Goal: Information Seeking & Learning: Obtain resource

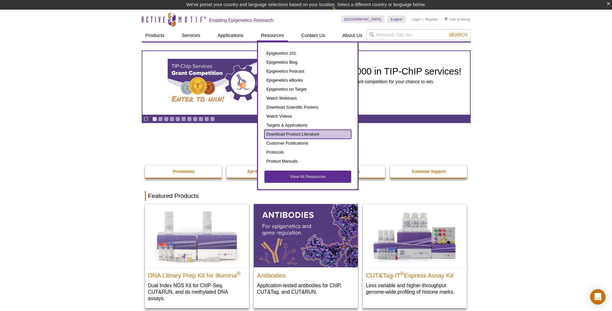
click at [316, 132] on link "Download Product Literature" at bounding box center [308, 134] width 87 height 9
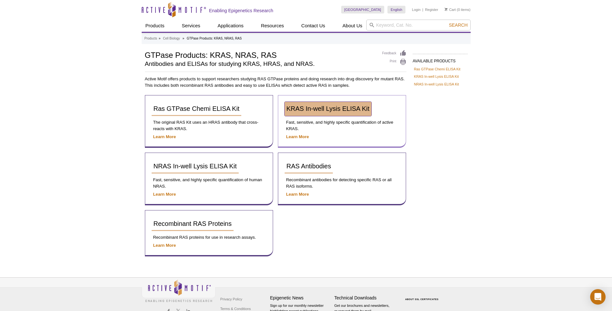
click at [320, 106] on span "KRAS In-well Lysis ELISA Kit" at bounding box center [328, 108] width 83 height 7
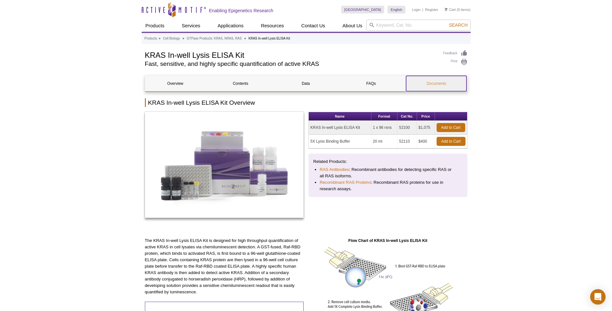
click at [443, 86] on link "Documents" at bounding box center [436, 83] width 60 height 15
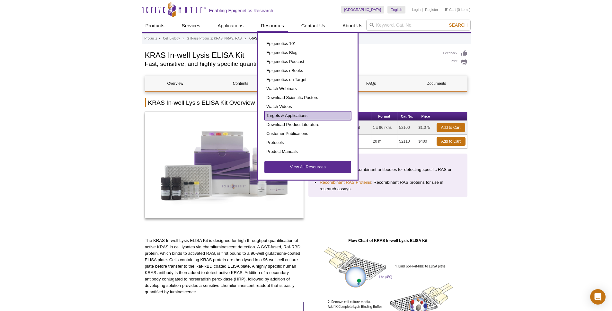
click at [284, 118] on link "Targets & Applications" at bounding box center [308, 115] width 87 height 9
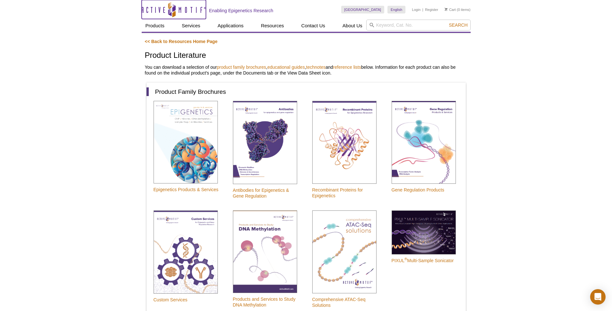
click at [157, 2] on icon "Active Motif Logo" at bounding box center [174, 10] width 64 height 16
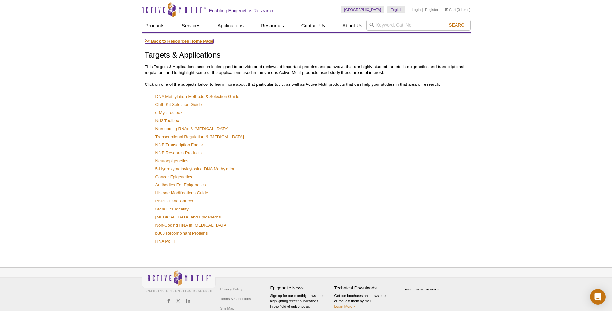
click at [163, 43] on link "<< Back to Resources Home Page" at bounding box center [179, 41] width 68 height 5
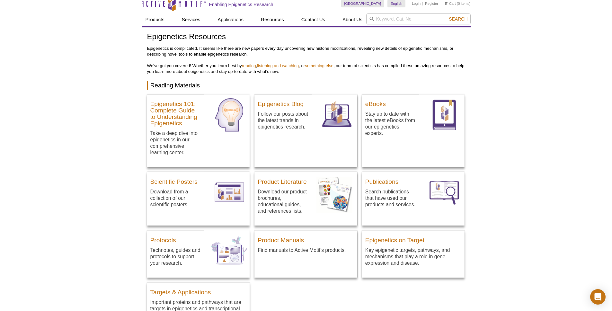
scroll to position [7, 0]
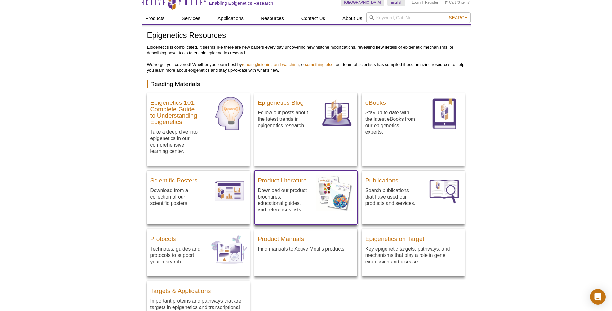
click at [338, 209] on img at bounding box center [337, 191] width 41 height 41
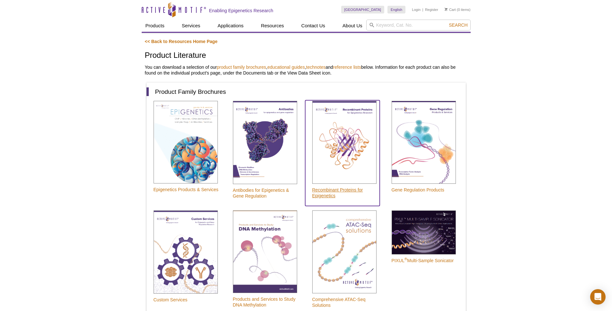
click at [354, 149] on img at bounding box center [344, 142] width 64 height 83
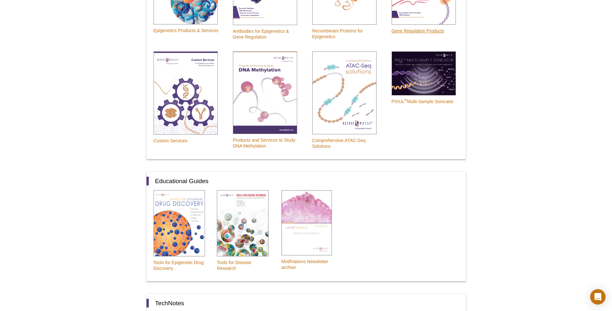
scroll to position [162, 0]
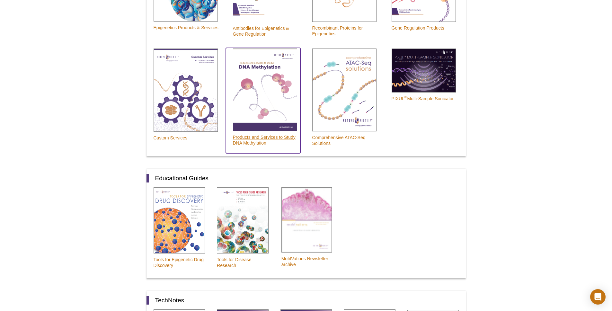
click at [264, 88] on img at bounding box center [265, 90] width 64 height 83
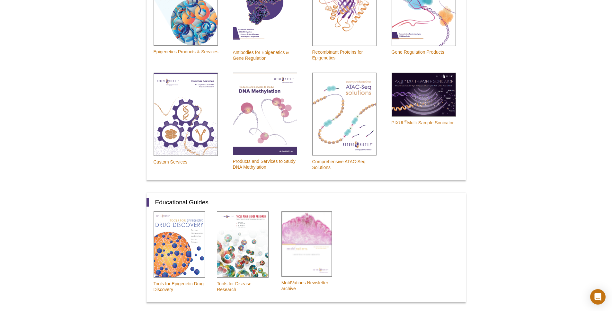
scroll to position [18, 0]
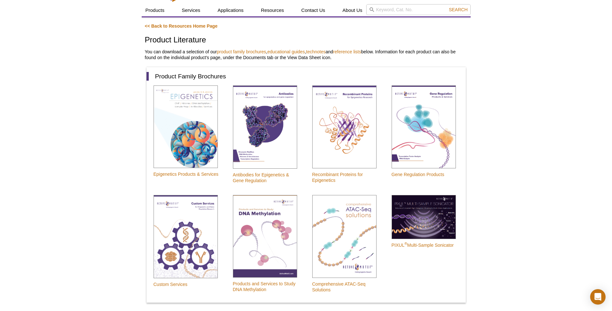
scroll to position [0, 0]
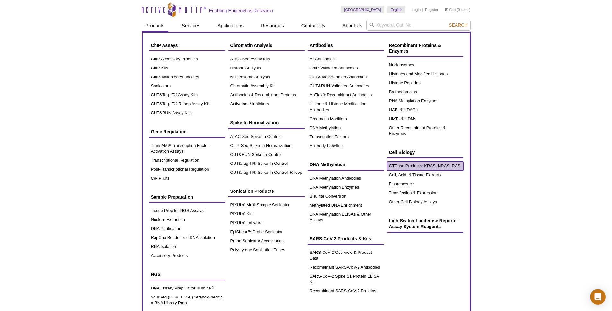
click at [431, 168] on link "GTPase Products: KRAS, NRAS, RAS" at bounding box center [425, 166] width 76 height 9
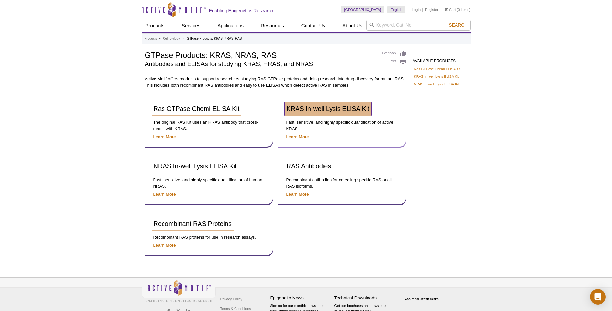
click at [346, 104] on link "KRAS In-well Lysis ELISA Kit" at bounding box center [328, 109] width 87 height 14
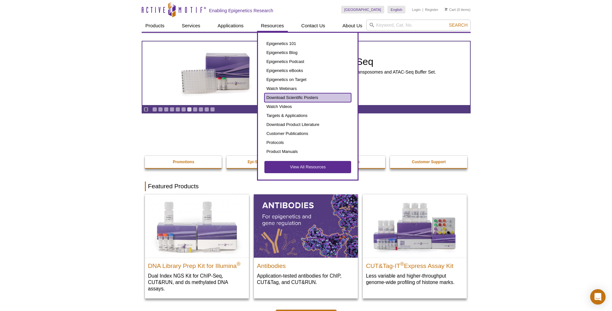
click at [298, 98] on link "Download Scientific Posters" at bounding box center [308, 97] width 87 height 9
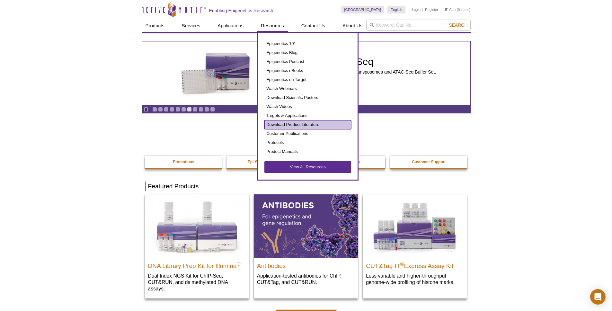
click at [312, 125] on link "Download Product Literature" at bounding box center [308, 124] width 87 height 9
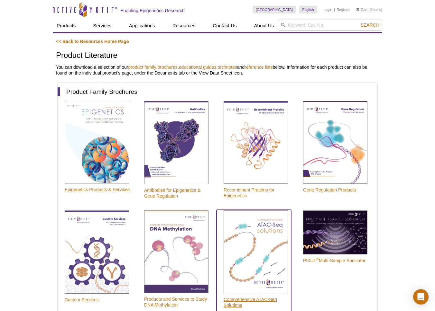
click at [258, 250] on img at bounding box center [255, 252] width 64 height 83
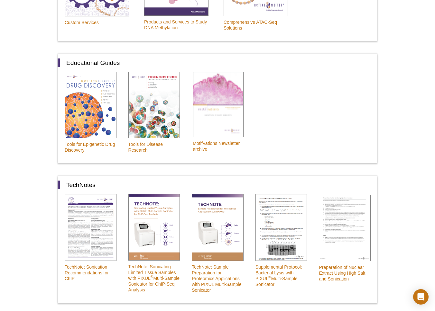
scroll to position [180, 0]
